Goal: Task Accomplishment & Management: Use online tool/utility

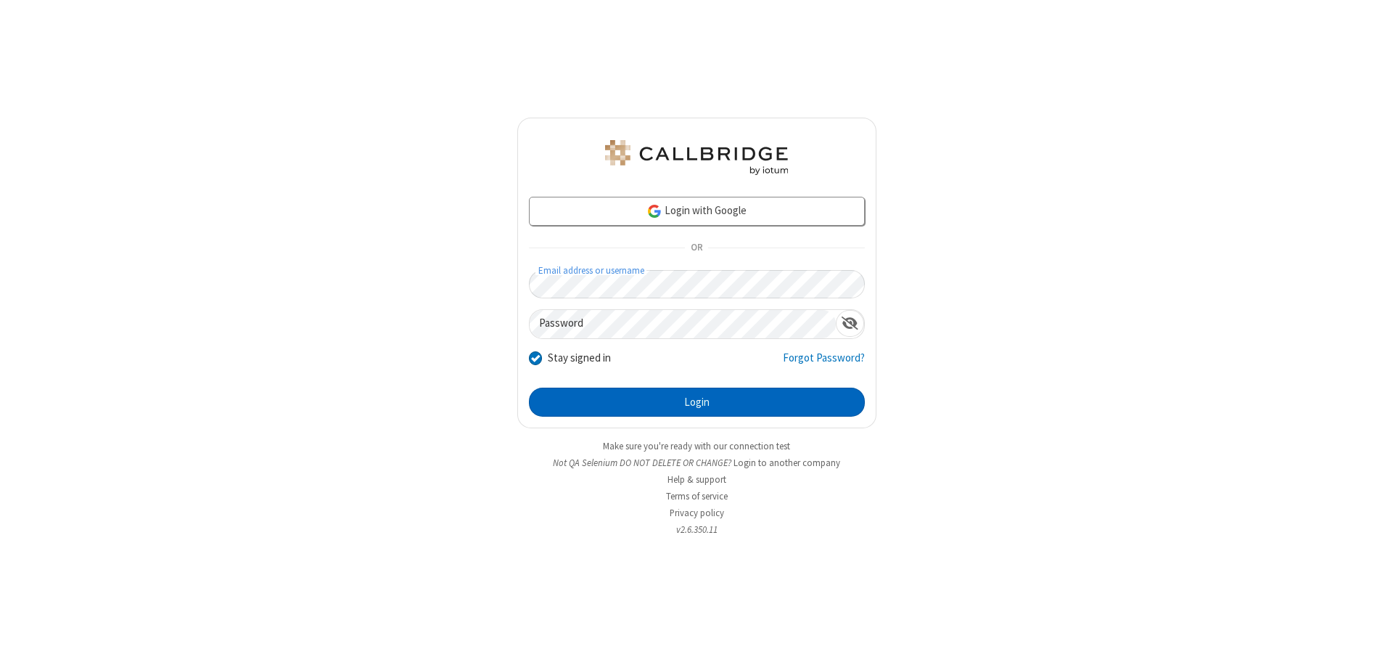
click at [697, 402] on button "Login" at bounding box center [697, 402] width 336 height 29
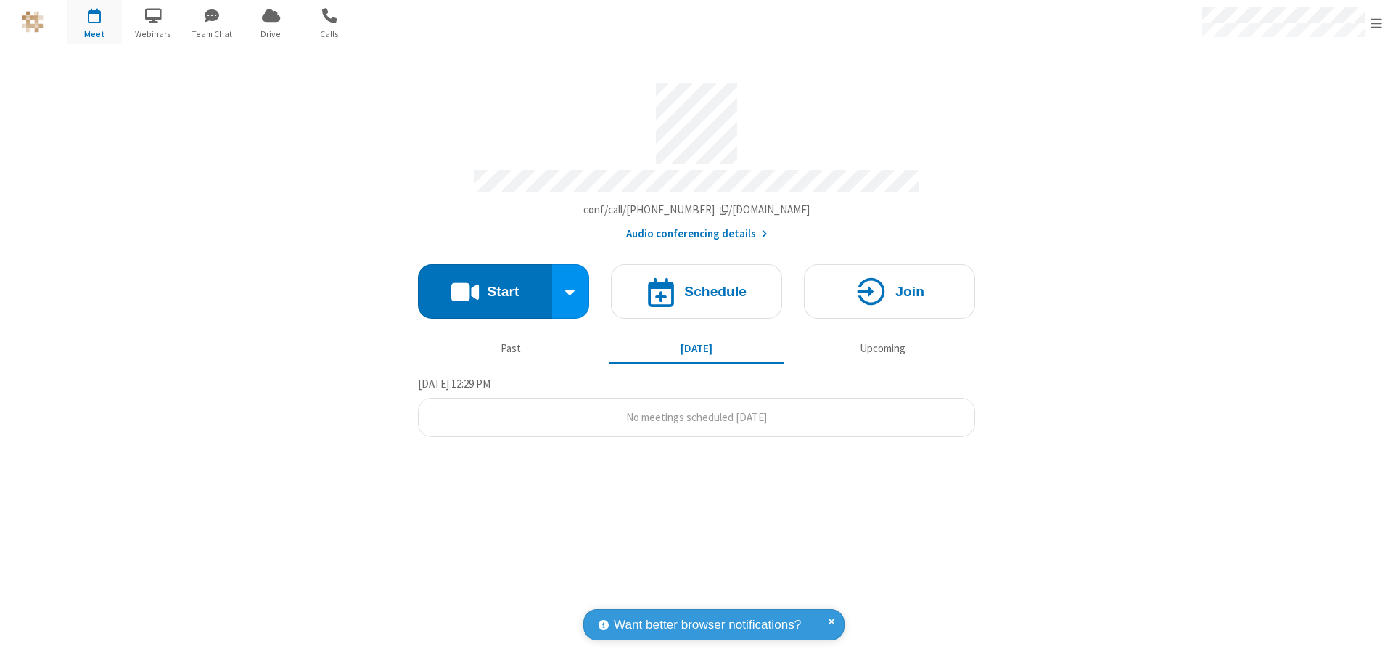
click at [485, 284] on button "Start" at bounding box center [485, 291] width 134 height 54
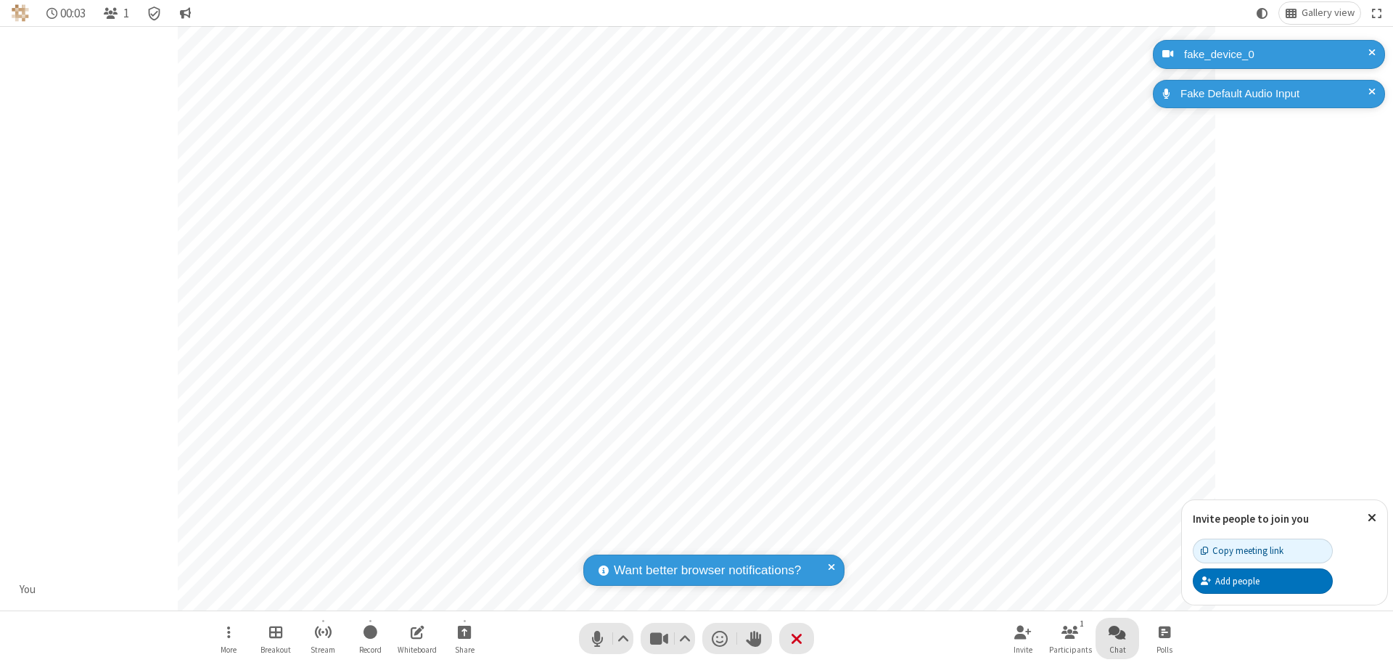
click at [1118, 631] on span "Open chat" at bounding box center [1117, 632] width 17 height 18
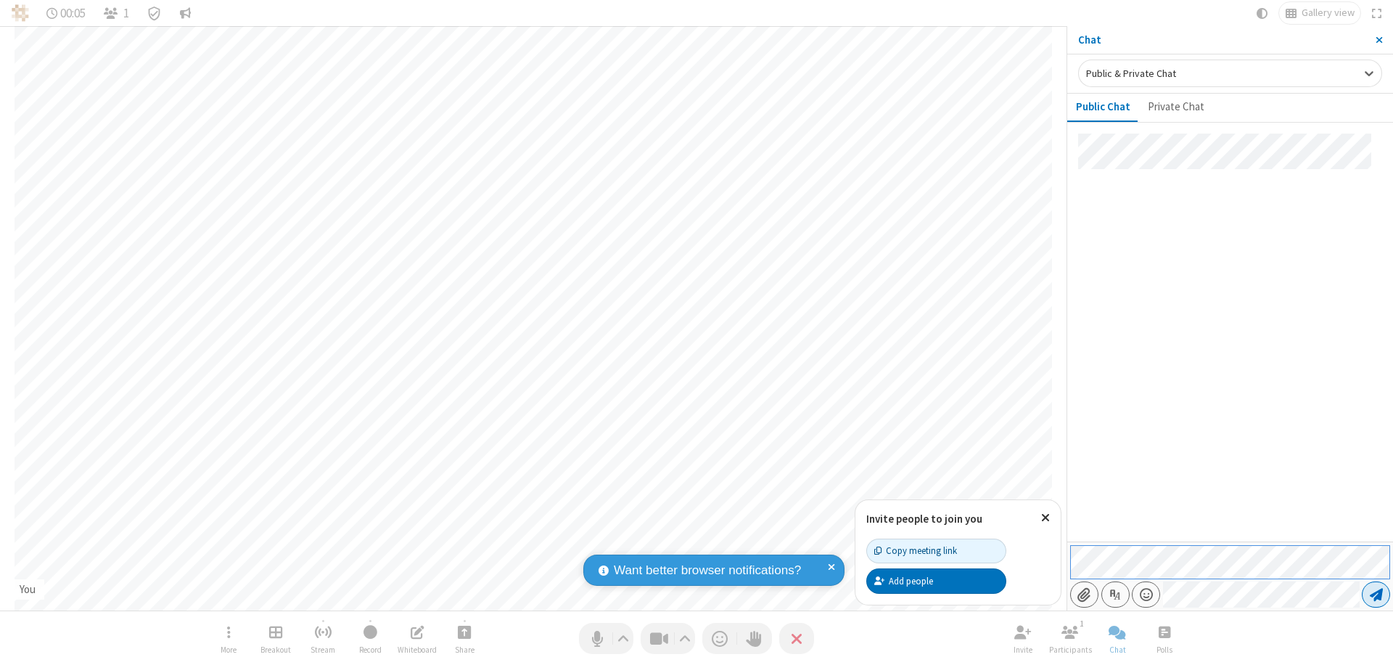
click at [1376, 594] on span "Send message" at bounding box center [1376, 594] width 13 height 15
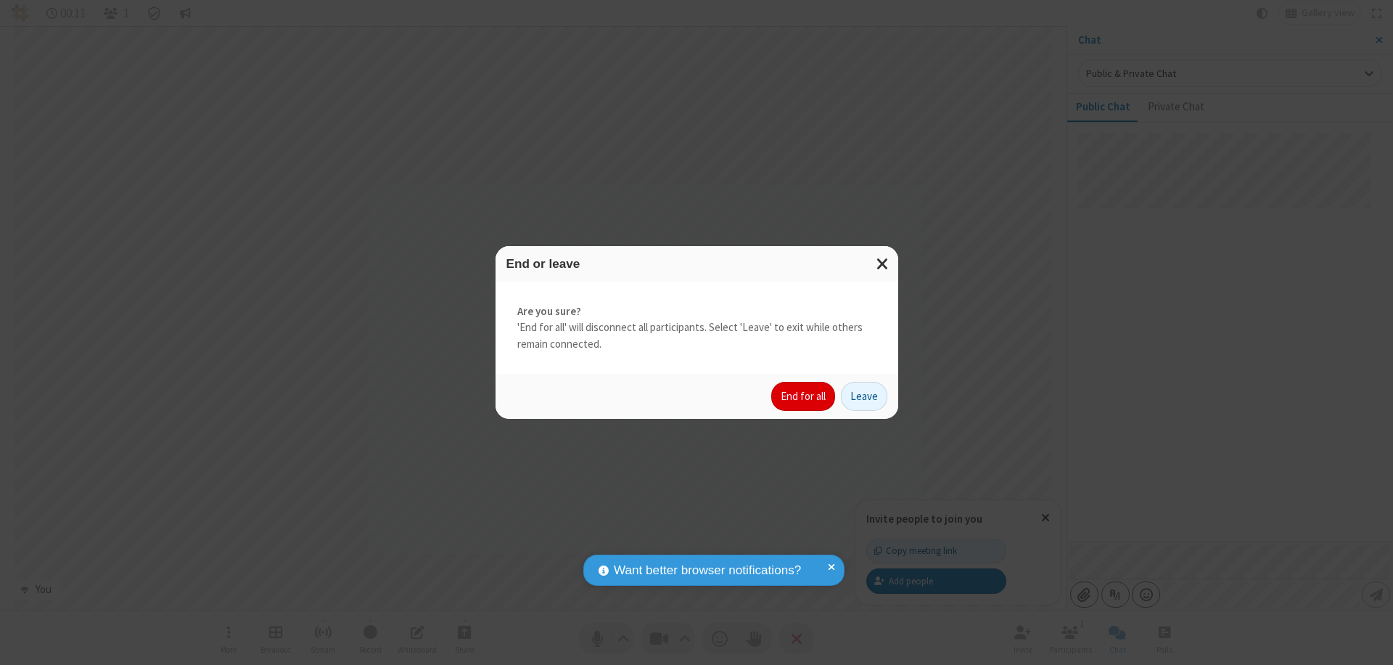
click at [804, 396] on button "End for all" at bounding box center [803, 396] width 64 height 29
